Goal: Transaction & Acquisition: Purchase product/service

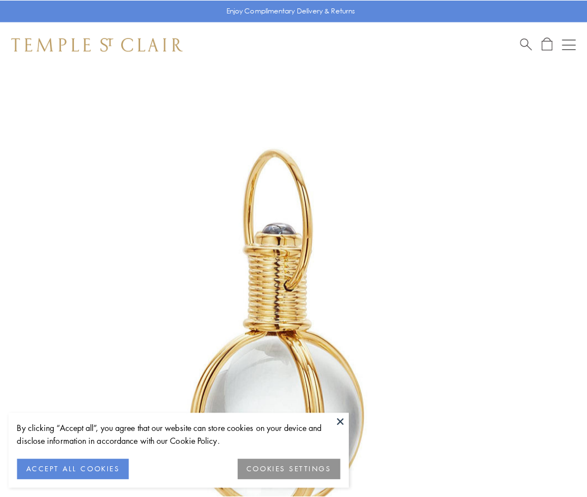
scroll to position [292, 0]
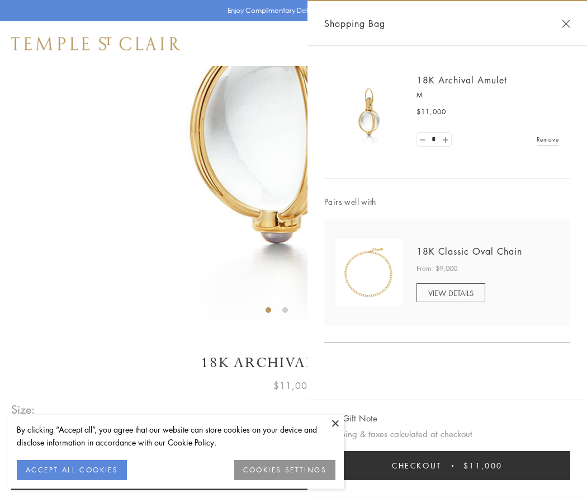
click at [447, 465] on button "Checkout $11,000" at bounding box center [447, 465] width 246 height 29
